Goal: Navigation & Orientation: Find specific page/section

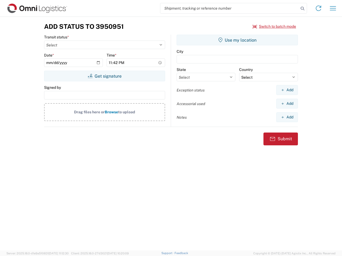
click at [229, 8] on input "search" at bounding box center [229, 8] width 138 height 10
click at [302, 9] on icon at bounding box center [302, 8] width 7 height 7
click at [318, 8] on icon at bounding box center [318, 8] width 9 height 9
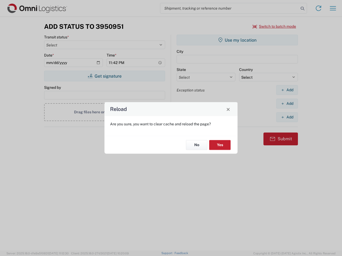
click at [274, 26] on div "Reload Are you sure, you want to clear cache and reload the page? No Yes" at bounding box center [171, 128] width 342 height 256
click at [104, 76] on div "Reload Are you sure, you want to clear cache and reload the page? No Yes" at bounding box center [171, 128] width 342 height 256
click at [237, 40] on div "Reload Are you sure, you want to clear cache and reload the page? No Yes" at bounding box center [171, 128] width 342 height 256
click at [287, 90] on div "Reload Are you sure, you want to clear cache and reload the page? No Yes" at bounding box center [171, 128] width 342 height 256
click at [287, 104] on div "Reload Are you sure, you want to clear cache and reload the page? No Yes" at bounding box center [171, 128] width 342 height 256
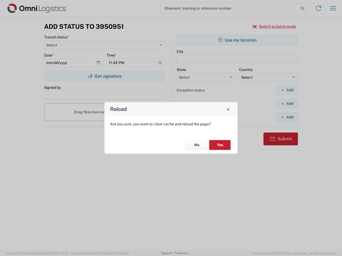
click at [287, 117] on div "Reload Are you sure, you want to clear cache and reload the page? No Yes" at bounding box center [171, 128] width 342 height 256
